Goal: Find specific page/section: Find specific page/section

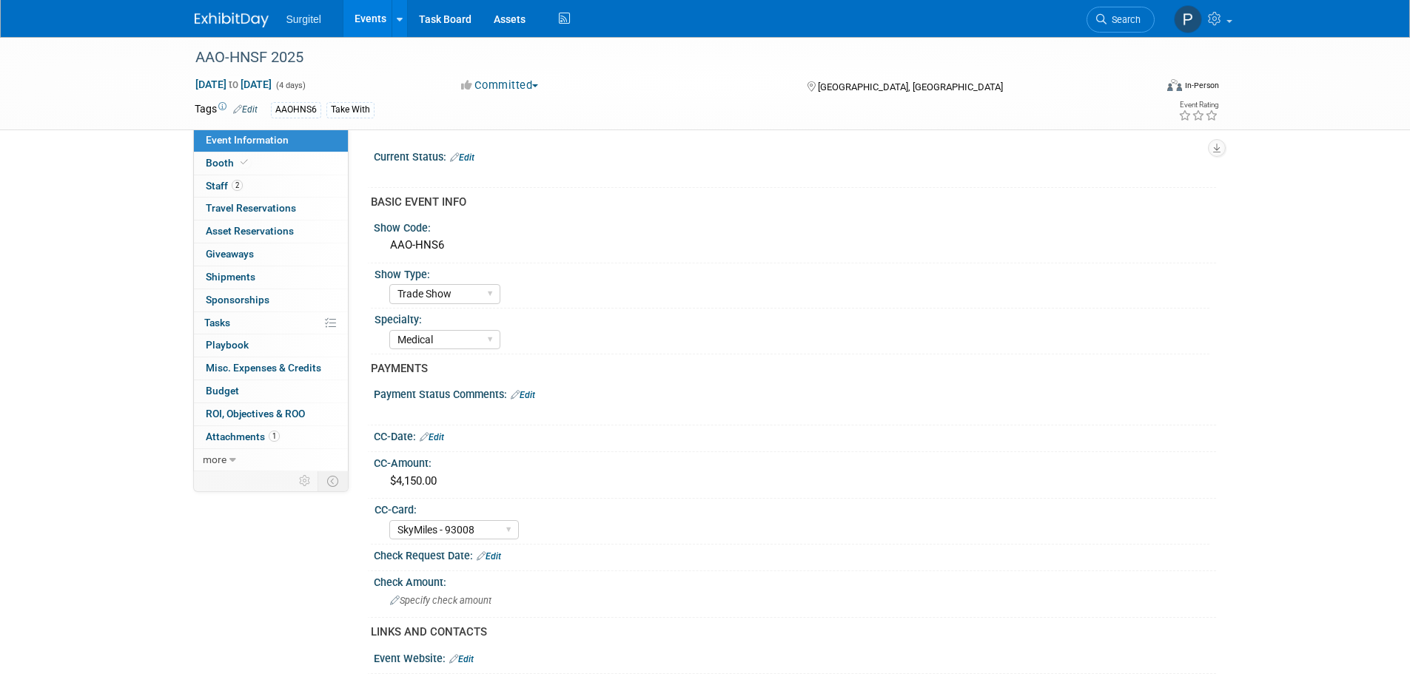
select select "Trade Show"
select select "Medical"
select select "SkyMiles - 93008"
select select "No"
click at [368, 21] on link "Events" at bounding box center [370, 18] width 54 height 37
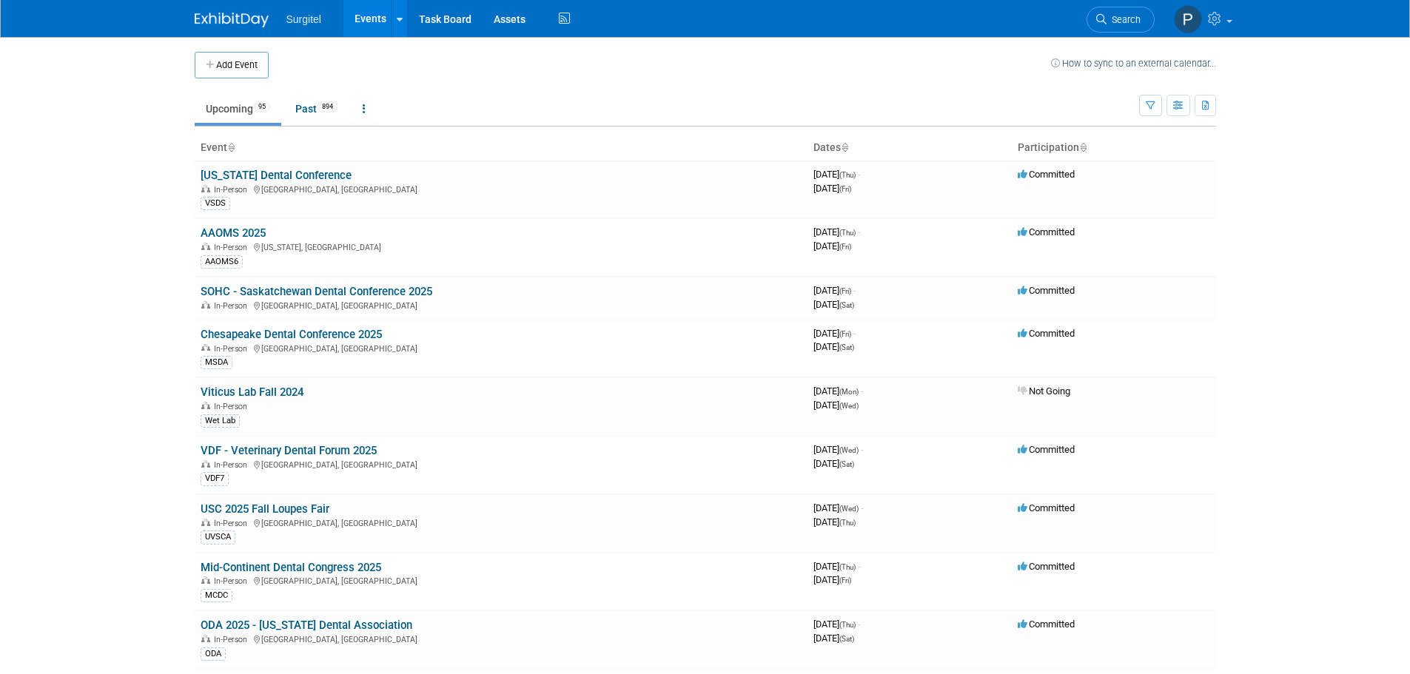
click at [1120, 16] on span "Search" at bounding box center [1124, 19] width 34 height 11
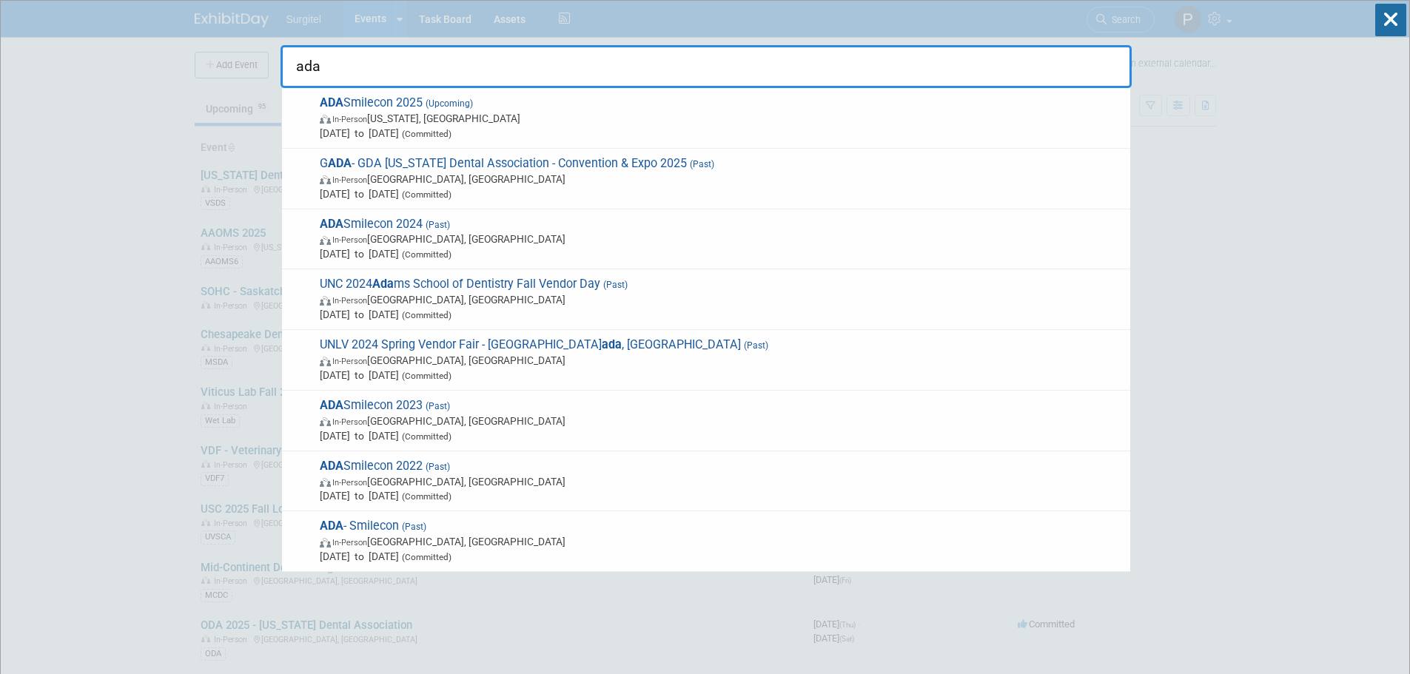
type input "ada"
click at [427, 112] on span "In-Person Washington, DC" at bounding box center [721, 118] width 803 height 15
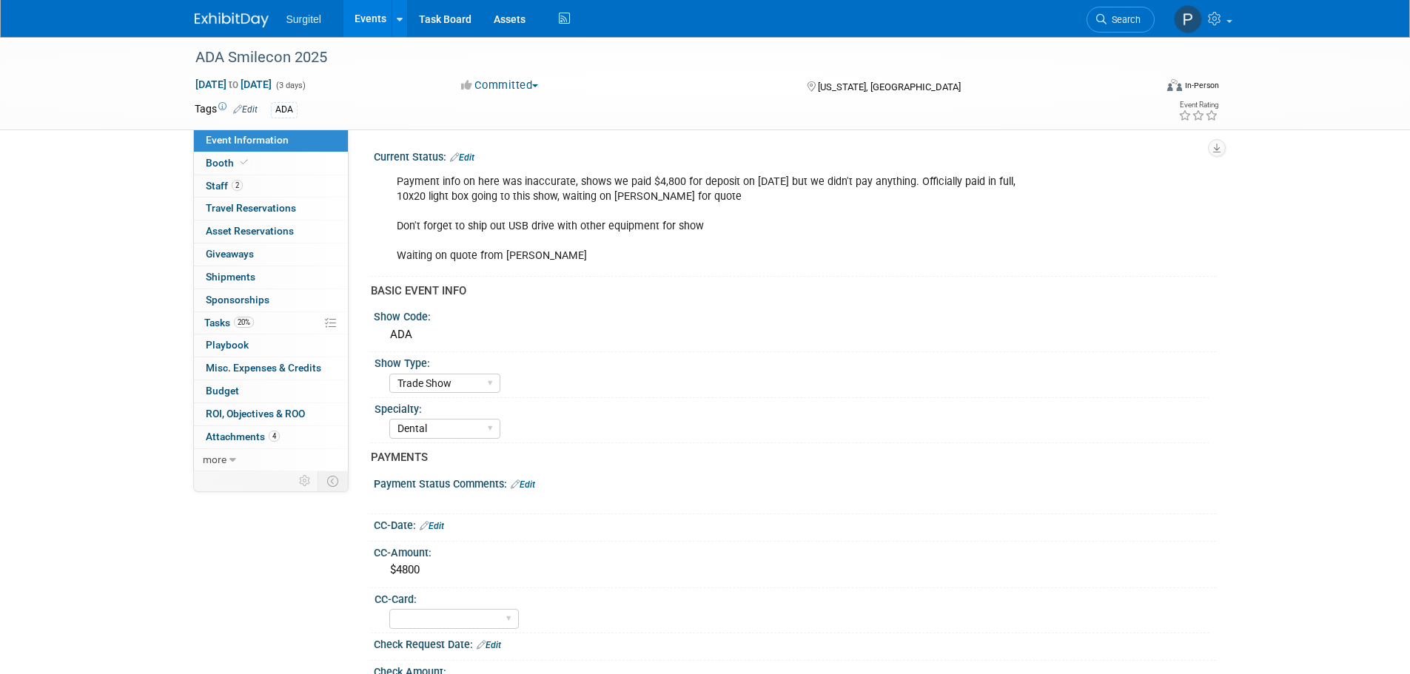
select select "Trade Show"
select select "Dental"
select select "No"
click at [212, 185] on span "Staff 2" at bounding box center [224, 186] width 37 height 12
